Goal: Information Seeking & Learning: Learn about a topic

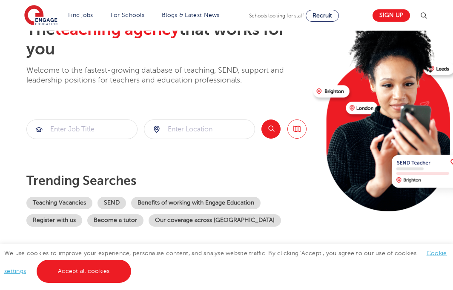
scroll to position [70, 0]
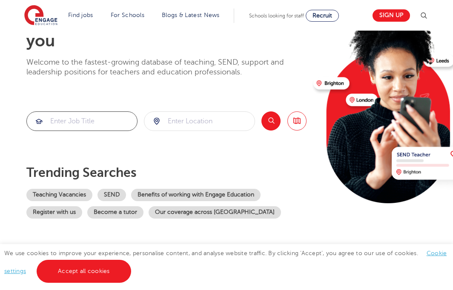
click at [95, 116] on input "search" at bounding box center [82, 121] width 110 height 19
type input "teaching assistant"
click at [175, 117] on input "search" at bounding box center [199, 121] width 110 height 19
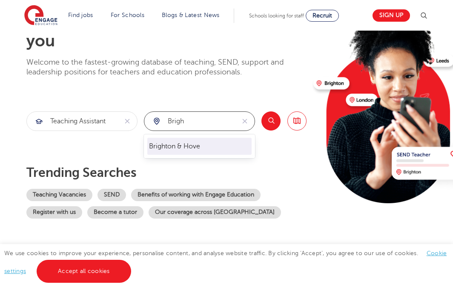
click at [203, 143] on li "Brighton & Hove" at bounding box center [199, 146] width 104 height 17
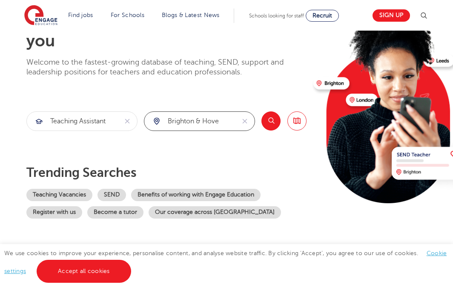
type input "Brighton & Hove"
click at [274, 118] on button "Search" at bounding box center [270, 120] width 19 height 19
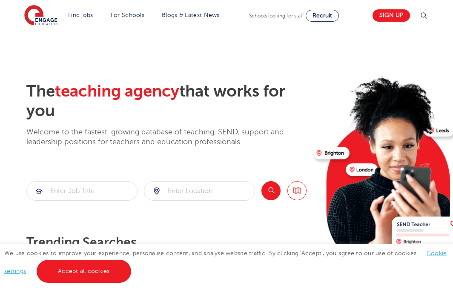
scroll to position [70, 0]
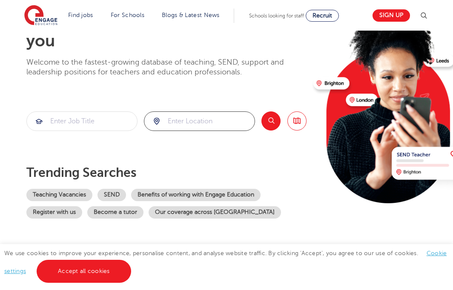
click at [205, 127] on input "search" at bounding box center [199, 121] width 110 height 19
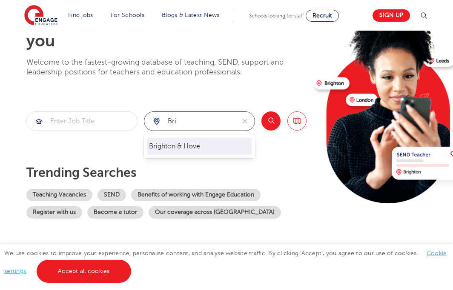
click at [225, 148] on li "Brighton & Hove" at bounding box center [199, 146] width 104 height 17
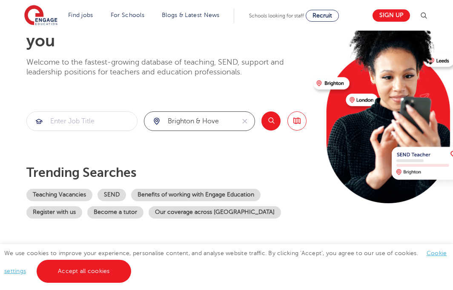
type input "Brighton & Hove"
click at [273, 117] on button "Search" at bounding box center [270, 120] width 19 height 19
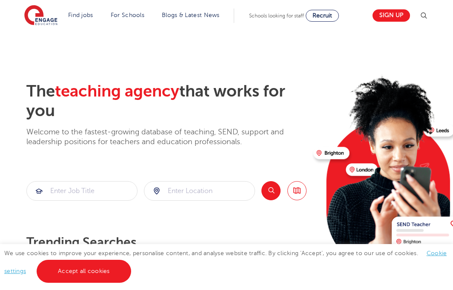
click at [424, 14] on img at bounding box center [423, 16] width 10 height 10
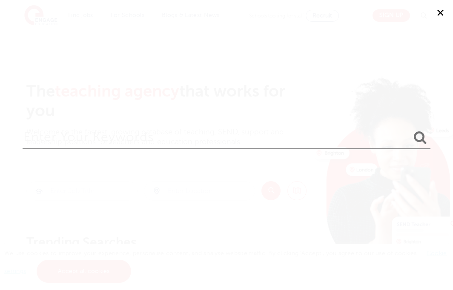
click at [92, 134] on input "search" at bounding box center [226, 136] width 407 height 28
type input "brighton"
click at [410, 130] on button "submit" at bounding box center [420, 138] width 20 height 16
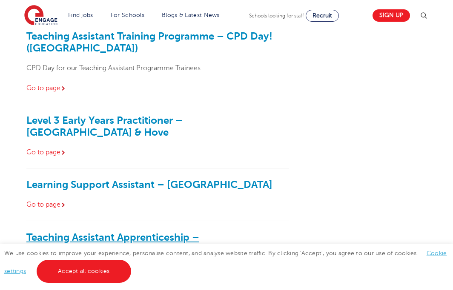
scroll to position [257, 0]
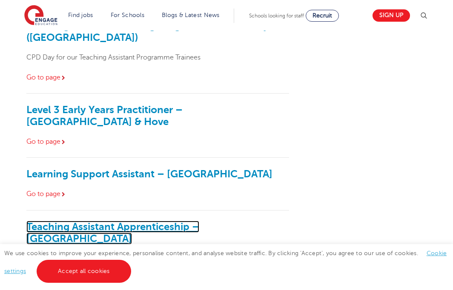
click at [134, 221] on link "Teaching Assistant Apprenticeship – Brighton Primary School" at bounding box center [112, 233] width 173 height 24
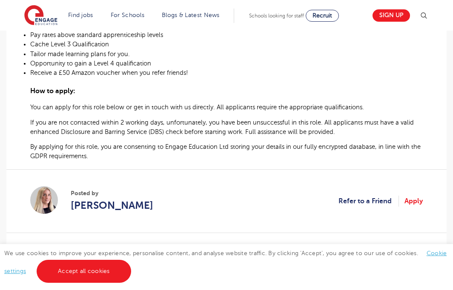
scroll to position [580, 0]
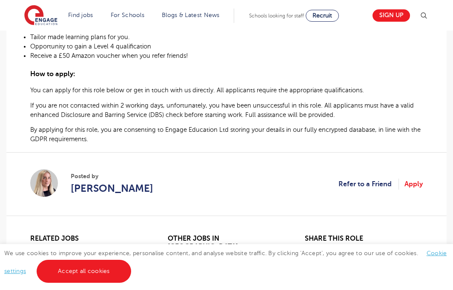
click at [201, 102] on span "If you are not contacted within 2 working days, unfortunately, you have been un…" at bounding box center [221, 110] width 383 height 16
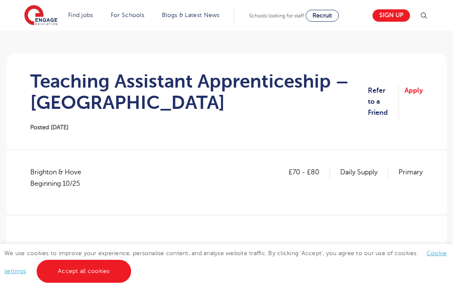
scroll to position [42, 0]
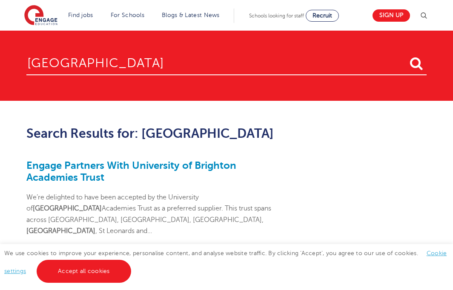
scroll to position [257, 0]
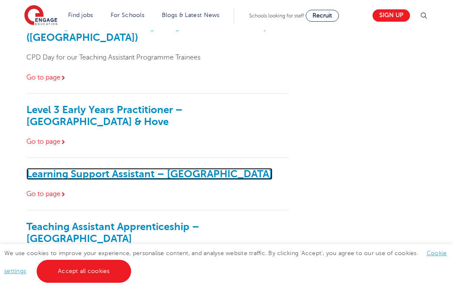
click at [162, 168] on link "Learning Support Assistant – Brighton" at bounding box center [149, 174] width 246 height 12
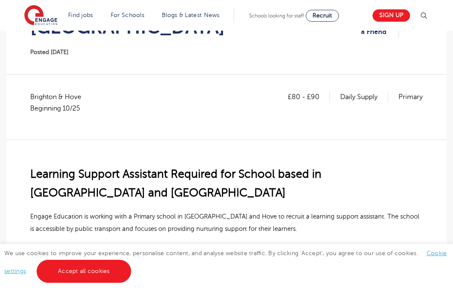
scroll to position [137, 0]
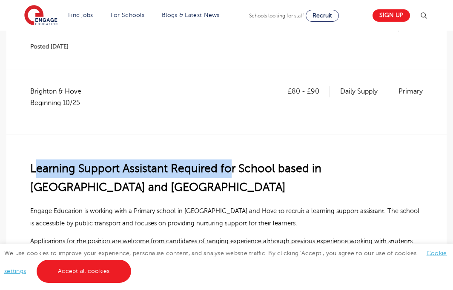
drag, startPoint x: 34, startPoint y: 169, endPoint x: 224, endPoint y: 166, distance: 189.7
click at [227, 166] on span "Learning Support Assistant Required for School based in Brighton and Hove" at bounding box center [175, 177] width 291 height 31
click at [224, 166] on span "Learning Support Assistant Required for School based in Brighton and Hove" at bounding box center [175, 177] width 291 height 31
drag, startPoint x: 163, startPoint y: 169, endPoint x: 28, endPoint y: 169, distance: 134.8
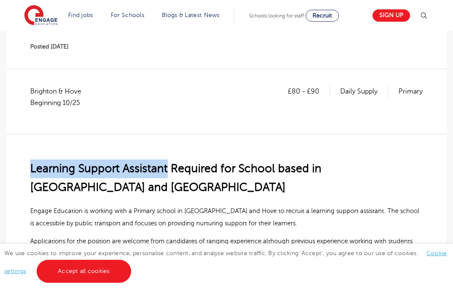
copy span "Learning Support Assistant"
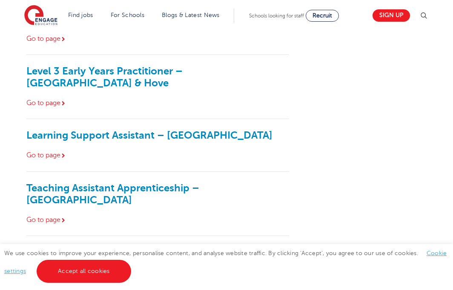
scroll to position [297, 0]
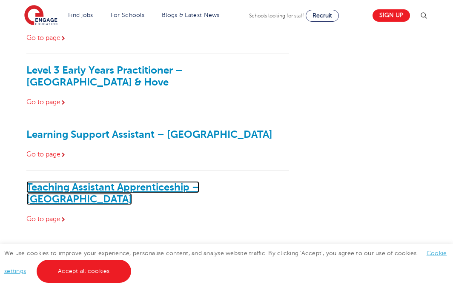
click at [101, 181] on link "Teaching Assistant Apprenticeship – [GEOGRAPHIC_DATA]" at bounding box center [112, 193] width 173 height 24
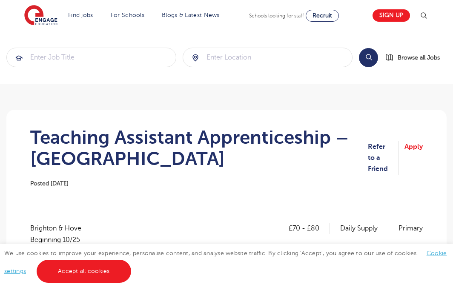
drag, startPoint x: 33, startPoint y: 134, endPoint x: 308, endPoint y: 159, distance: 276.8
click at [308, 159] on h1 "Teaching Assistant Apprenticeship – [GEOGRAPHIC_DATA]" at bounding box center [198, 148] width 337 height 43
copy h1 "Teaching Assistant Apprenticeship – [GEOGRAPHIC_DATA]"
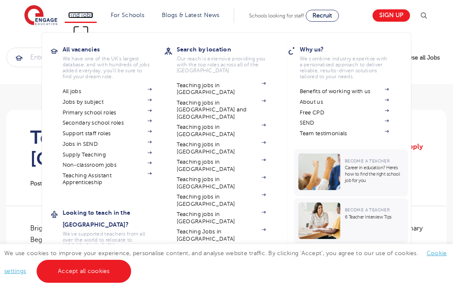
click at [87, 13] on link "Find jobs" at bounding box center [80, 15] width 25 height 6
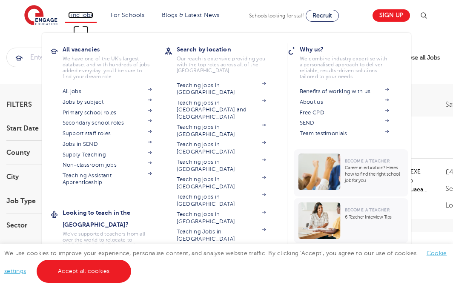
click at [88, 14] on link "Find jobs" at bounding box center [80, 15] width 25 height 6
click at [71, 91] on link "All jobs" at bounding box center [107, 91] width 89 height 7
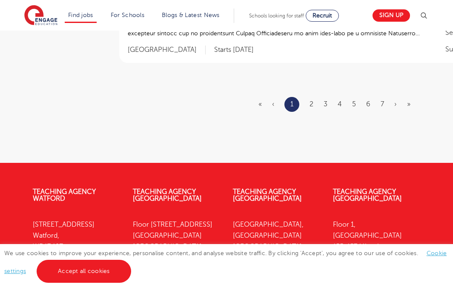
scroll to position [1076, 0]
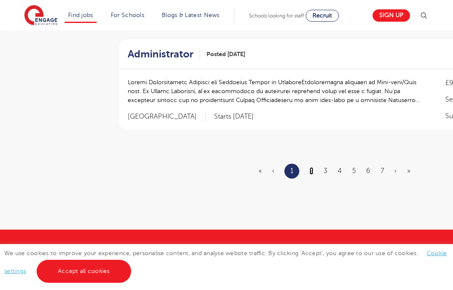
click at [312, 167] on link "2" at bounding box center [311, 171] width 4 height 8
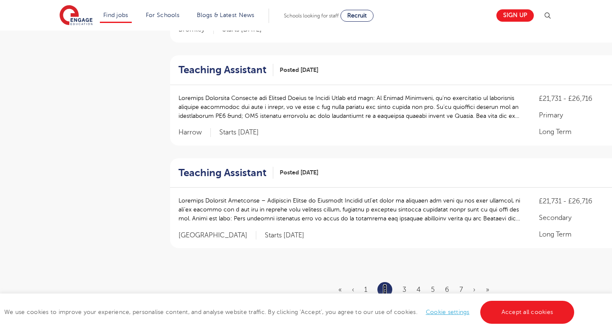
scroll to position [1028, 0]
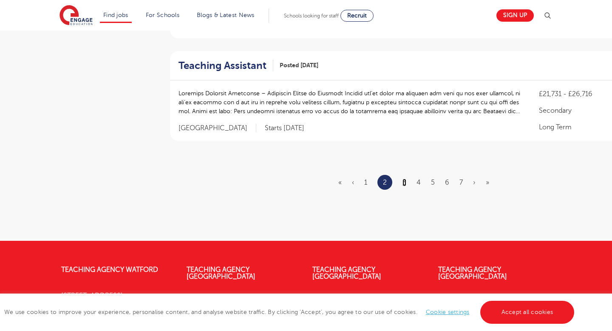
click at [403, 180] on link "3" at bounding box center [405, 183] width 4 height 8
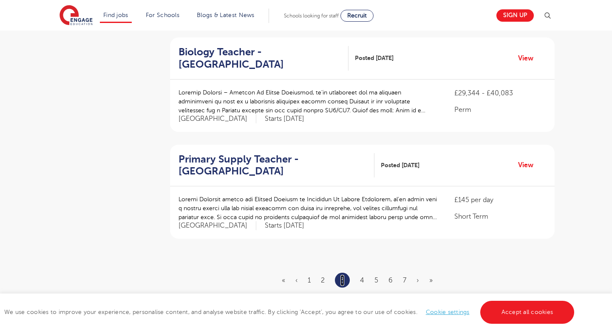
scroll to position [1089, 0]
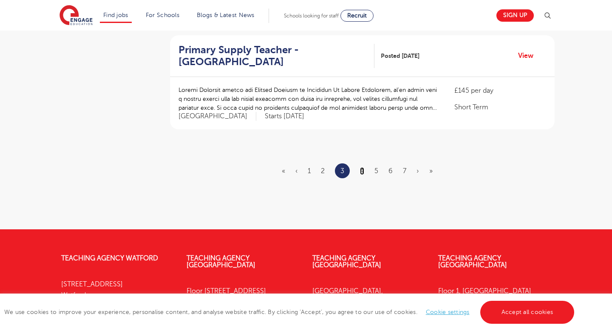
click at [362, 167] on link "4" at bounding box center [362, 171] width 4 height 8
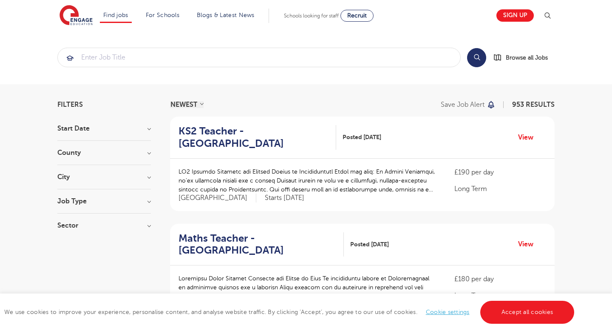
click at [108, 152] on h3 "County" at bounding box center [104, 152] width 94 height 7
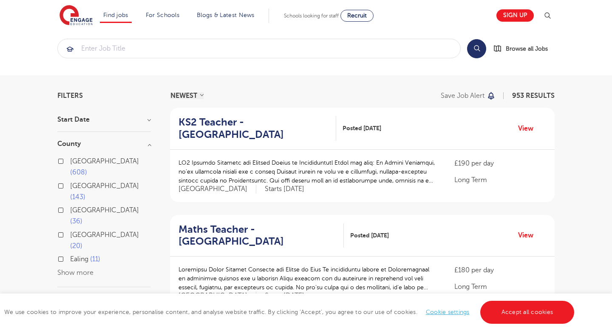
scroll to position [10, 0]
click at [70, 228] on label "West Sussex 20" at bounding box center [110, 239] width 81 height 23
click at [70, 230] on input "West Sussex 20" at bounding box center [73, 233] width 6 height 6
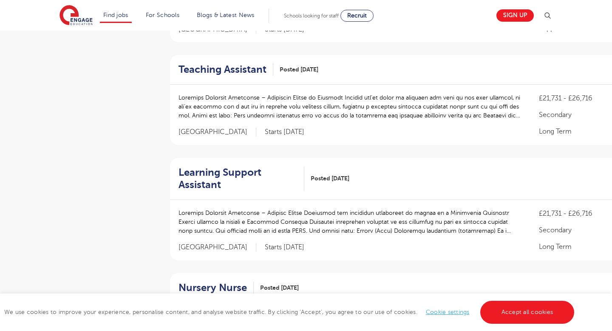
scroll to position [370, 0]
click at [200, 69] on h2 "Teaching Assistant" at bounding box center [223, 69] width 88 height 12
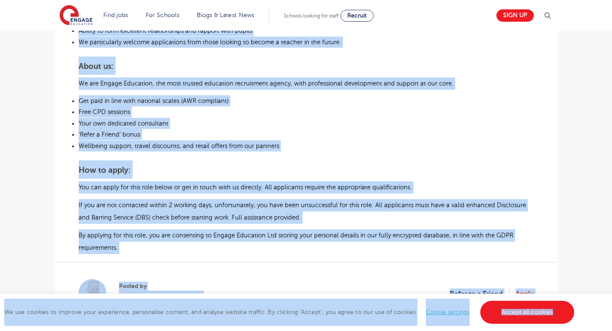
scroll to position [534, 0]
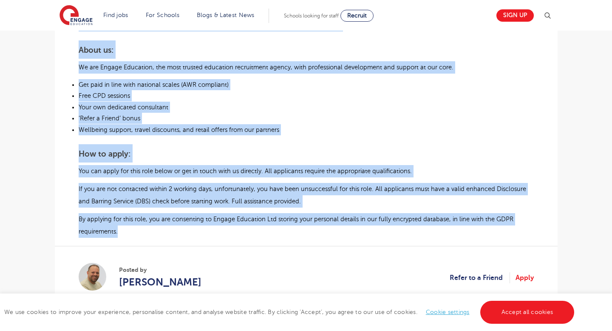
drag, startPoint x: 82, startPoint y: 82, endPoint x: 324, endPoint y: 232, distance: 284.8
click at [324, 233] on section "Teaching Assistant Posted [DATE] Refer to a Friend Apply £21,731 - £26,716 Long…" at bounding box center [306, 4] width 503 height 857
copy section "Loremips Dolorsita Consec 61/61/97 Adipi el s Doeius Tempo £49,030 - £24,355 In…"
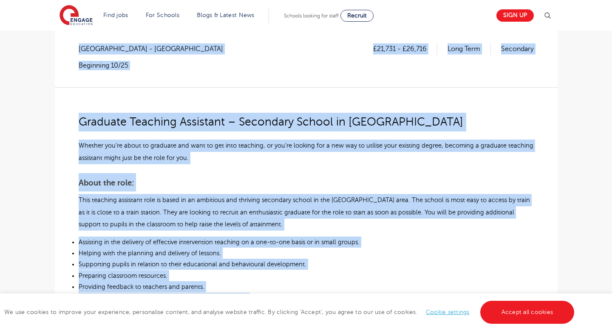
scroll to position [159, 0]
copy section "Teaching Assistant Posted 29/09/25 Refer to a Friend Apply £21,731 - £26,716 Lo…"
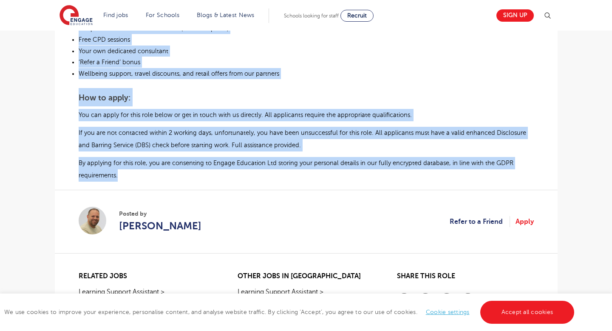
scroll to position [595, 0]
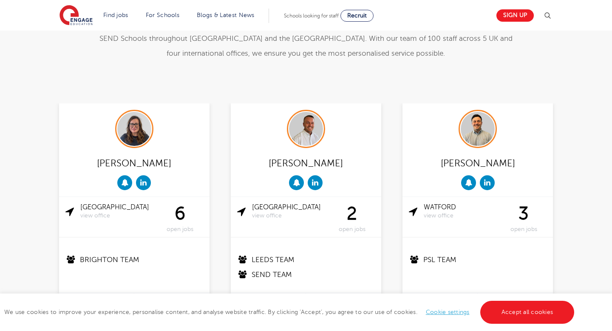
scroll to position [149, 0]
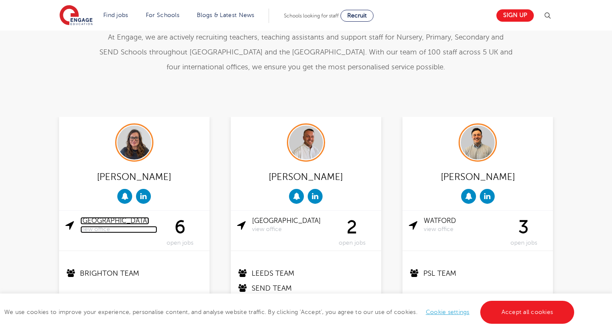
click at [91, 221] on link "Brighton view office" at bounding box center [118, 225] width 77 height 16
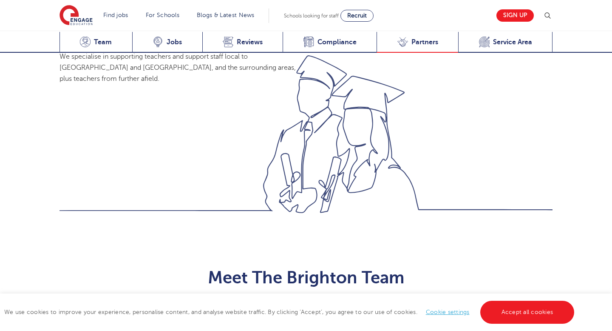
scroll to position [562, 0]
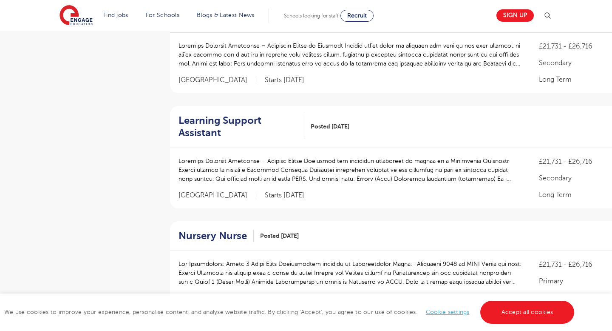
scroll to position [422, 0]
click at [216, 123] on h2 "Learning Support Assistant" at bounding box center [238, 126] width 119 height 25
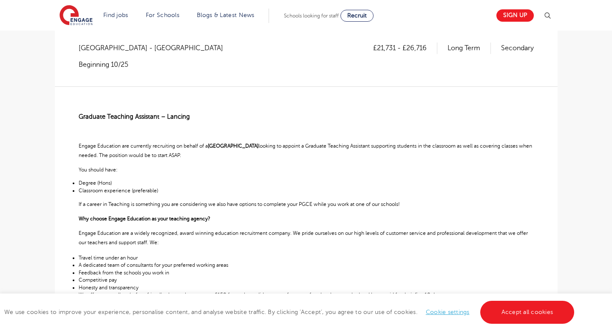
scroll to position [160, 0]
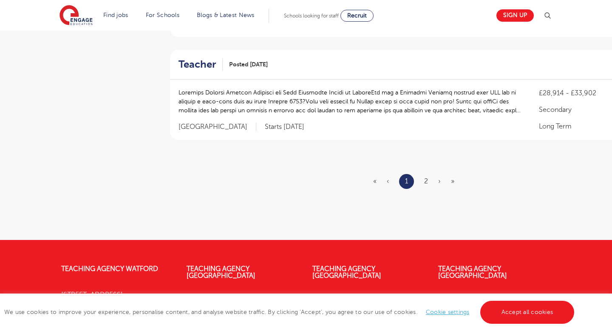
scroll to position [1007, 0]
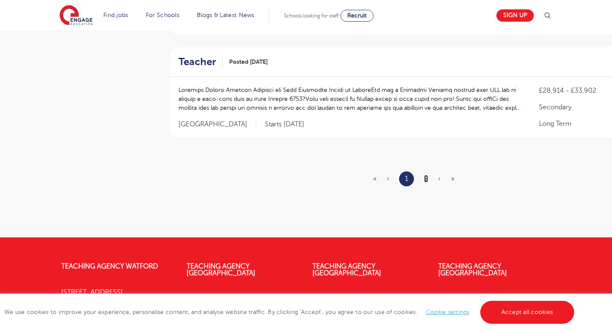
click at [424, 178] on link "2" at bounding box center [426, 179] width 4 height 8
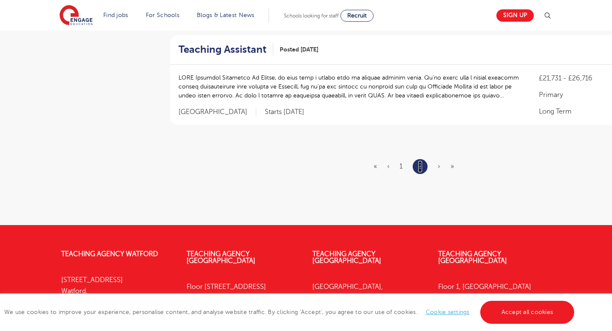
scroll to position [0, 0]
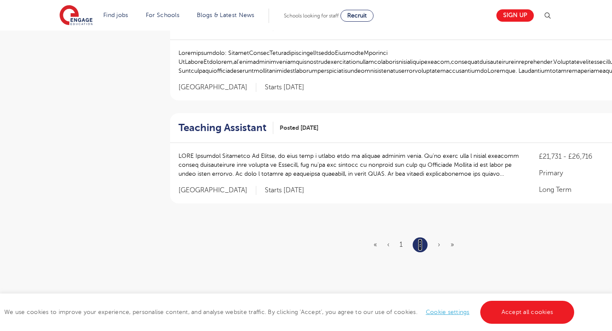
scroll to position [944, 0]
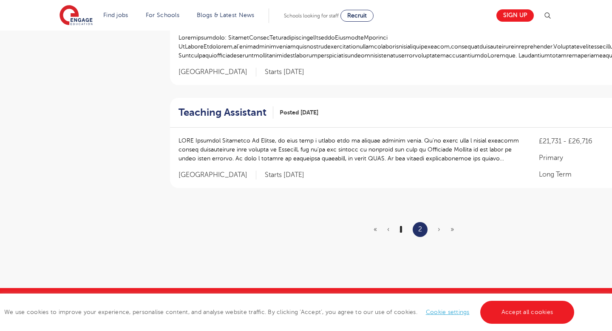
click at [400, 227] on link "1" at bounding box center [401, 229] width 3 height 8
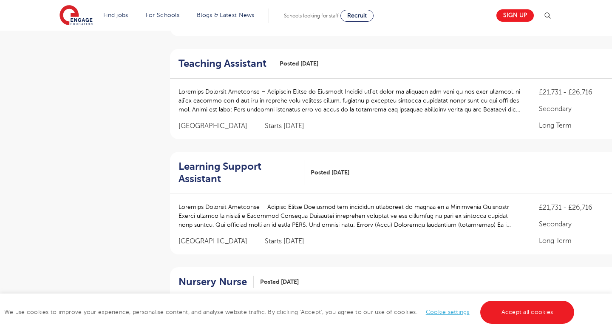
scroll to position [369, 0]
